Goal: Task Accomplishment & Management: Manage account settings

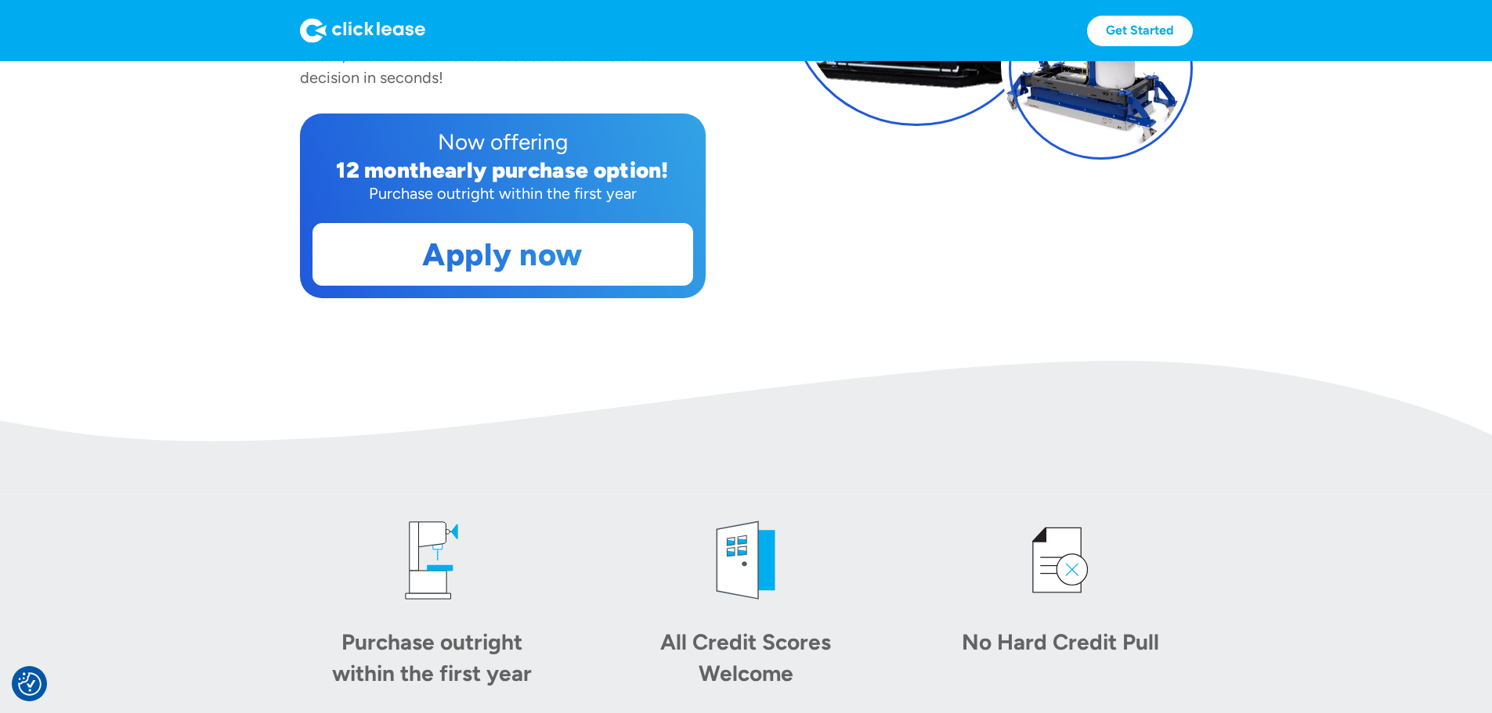
scroll to position [392, 0]
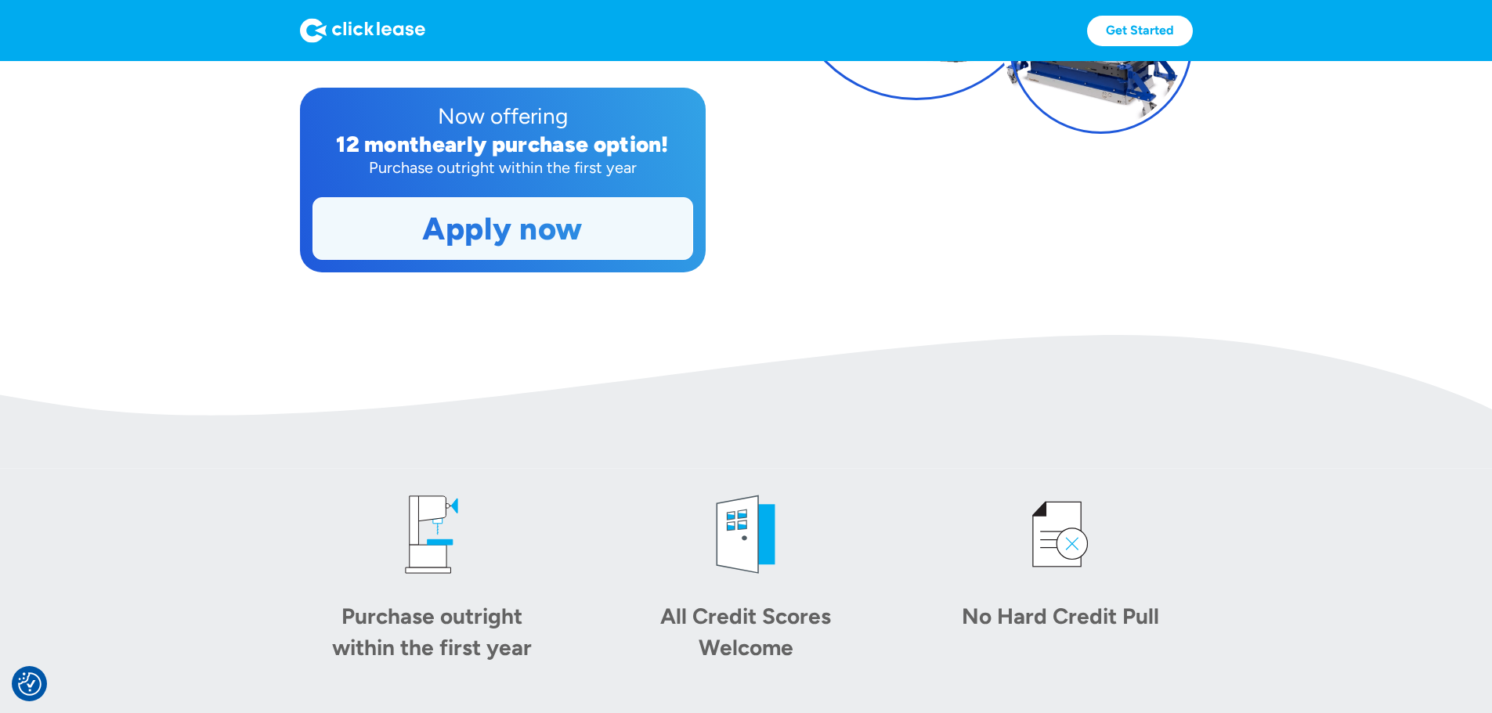
click at [505, 259] on link "Apply now" at bounding box center [502, 228] width 379 height 61
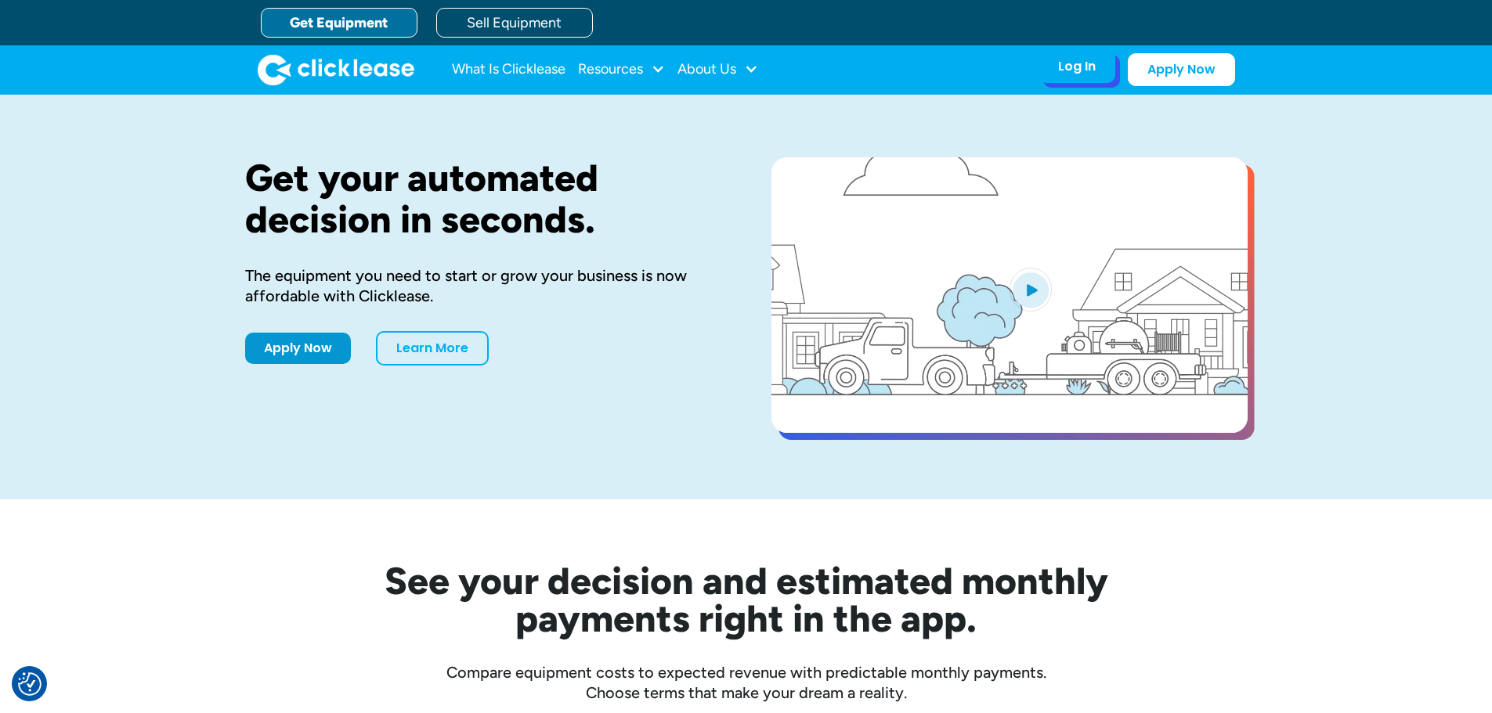
click at [1067, 73] on div "Log In" at bounding box center [1077, 67] width 38 height 16
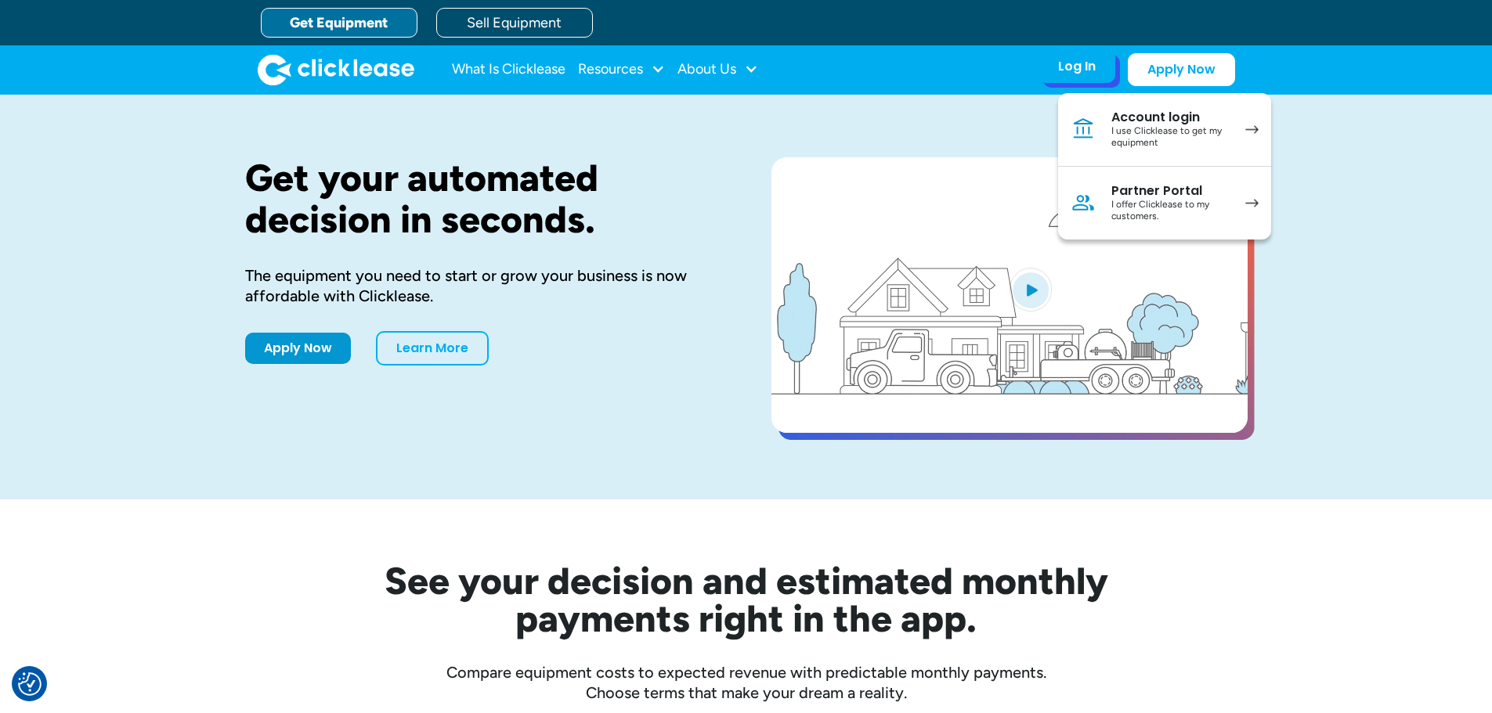
click at [1149, 122] on div "Account login" at bounding box center [1170, 118] width 118 height 16
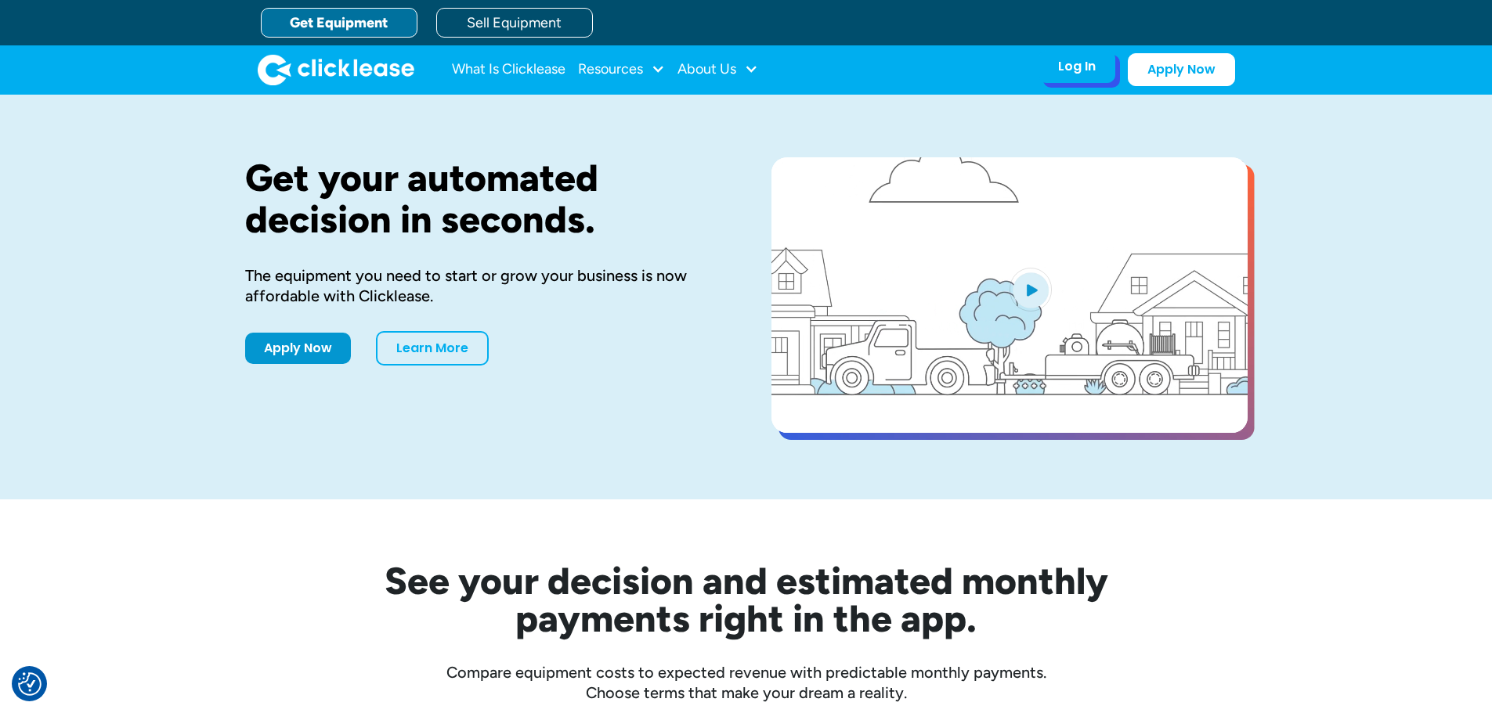
click at [1067, 80] on div "Log In Account login I use Clicklease to get my equipment Partner Portal I offe…" at bounding box center [1076, 66] width 77 height 33
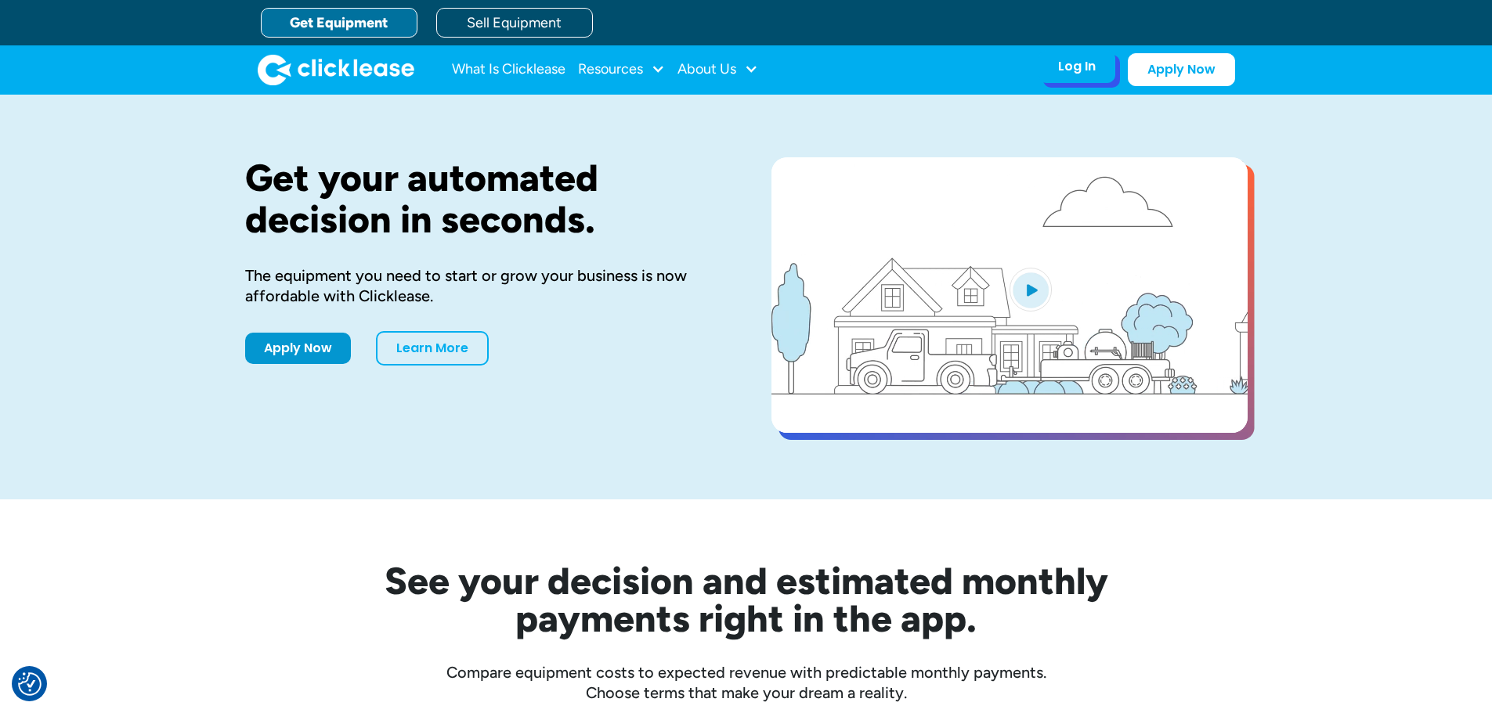
click at [1082, 64] on div "Log In" at bounding box center [1077, 67] width 38 height 16
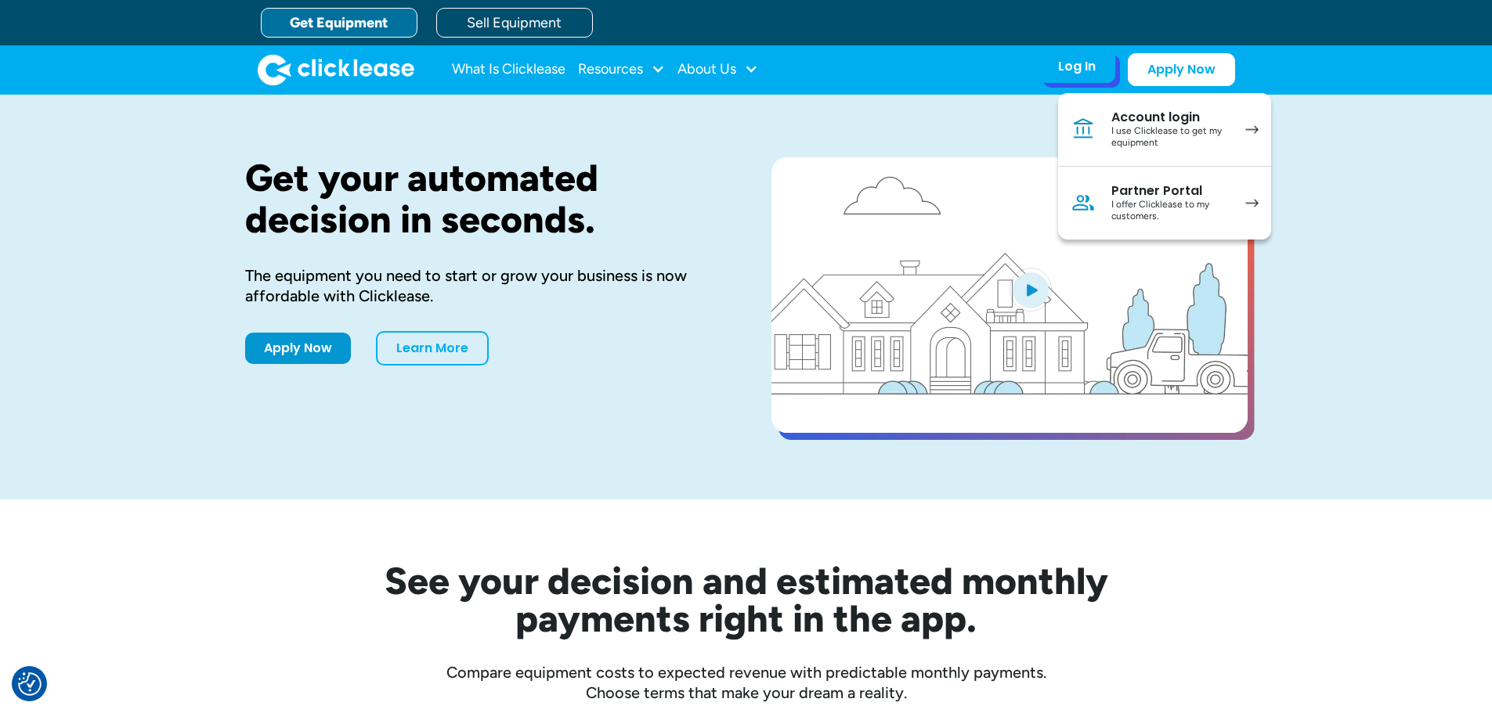
click at [1189, 143] on div "I use Clicklease to get my equipment" at bounding box center [1170, 137] width 118 height 24
